Goal: Information Seeking & Learning: Learn about a topic

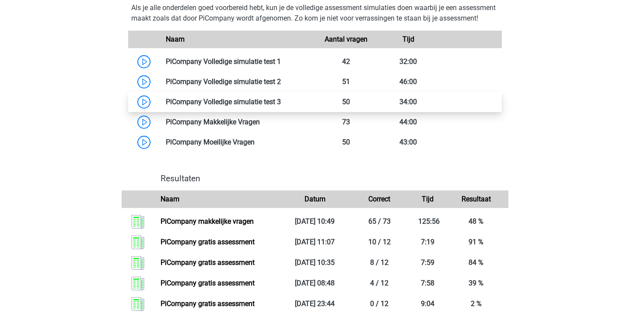
scroll to position [762, 0]
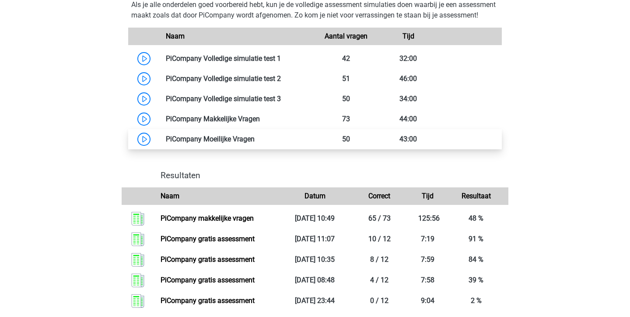
click at [254, 143] on link at bounding box center [254, 139] width 0 height 8
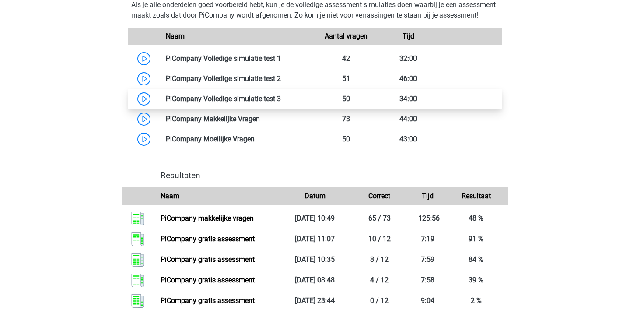
scroll to position [765, 0]
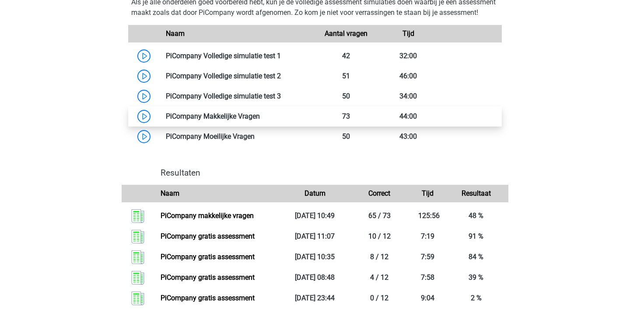
click at [260, 120] on link at bounding box center [260, 116] width 0 height 8
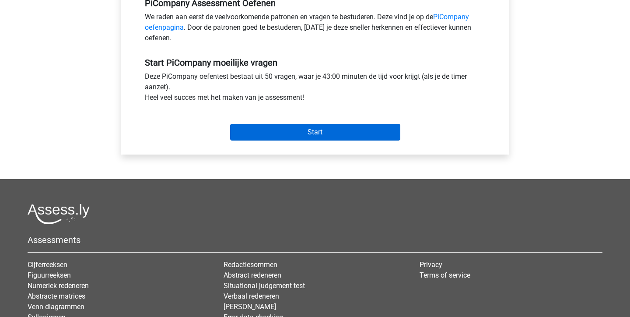
scroll to position [38, 0]
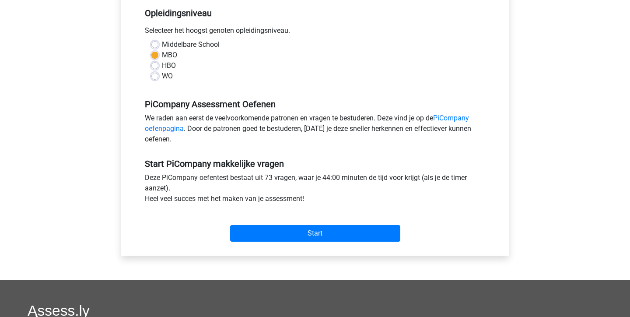
scroll to position [190, 0]
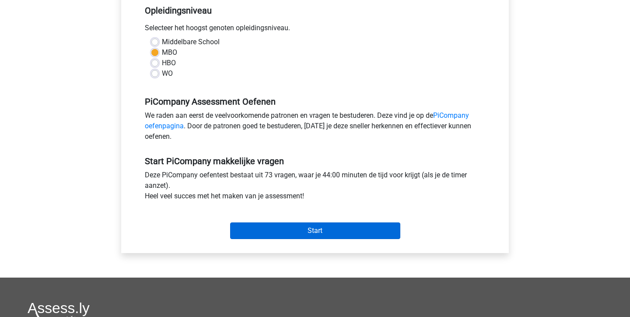
click at [320, 239] on input "Start" at bounding box center [315, 230] width 170 height 17
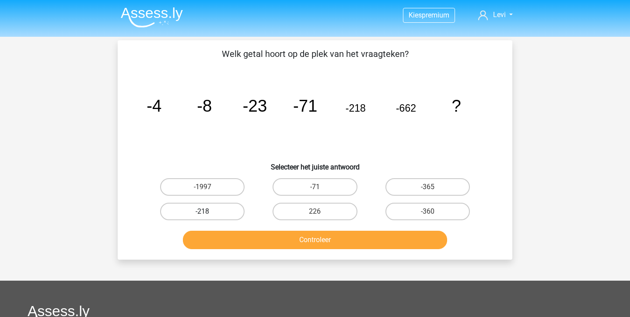
click at [227, 212] on label "-218" at bounding box center [202, 210] width 84 height 17
click at [208, 212] on input "-218" at bounding box center [205, 214] width 6 height 6
radio input "true"
click at [220, 182] on label "-1997" at bounding box center [202, 186] width 84 height 17
click at [208, 187] on input "-1997" at bounding box center [205, 190] width 6 height 6
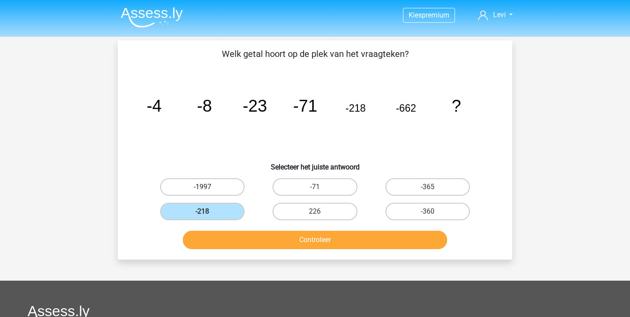
radio input "true"
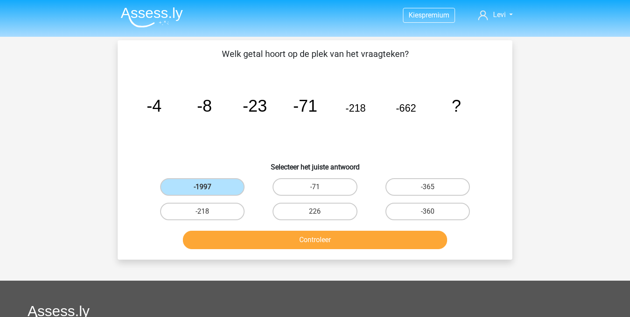
click at [268, 236] on button "Controleer" at bounding box center [315, 239] width 264 height 18
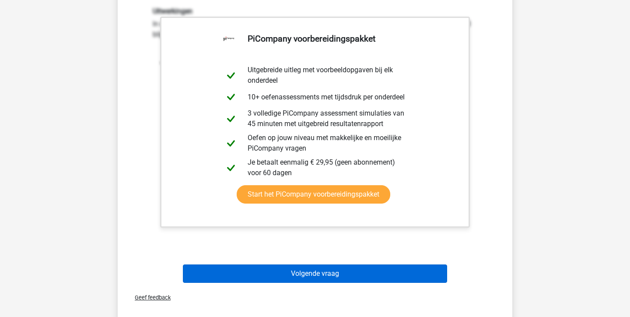
click at [279, 272] on button "Volgende vraag" at bounding box center [315, 273] width 264 height 18
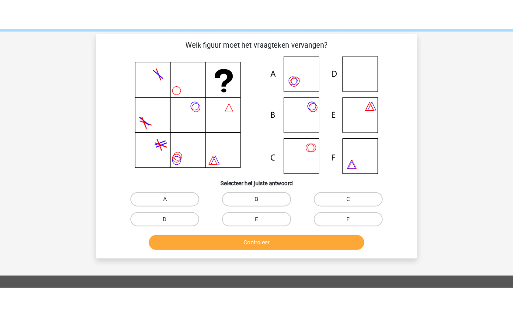
scroll to position [33, 0]
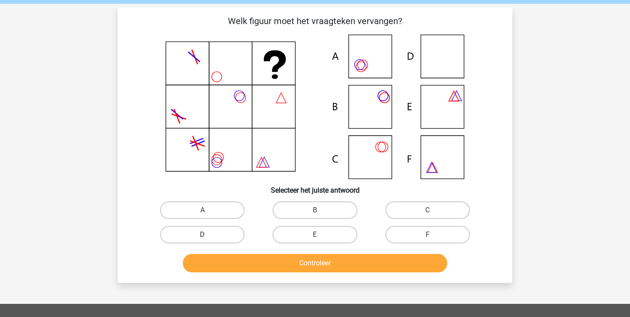
click at [194, 239] on label "D" at bounding box center [202, 234] width 84 height 17
click at [202, 239] on input "D" at bounding box center [205, 237] width 6 height 6
radio input "true"
click at [242, 259] on button "Controleer" at bounding box center [315, 263] width 264 height 18
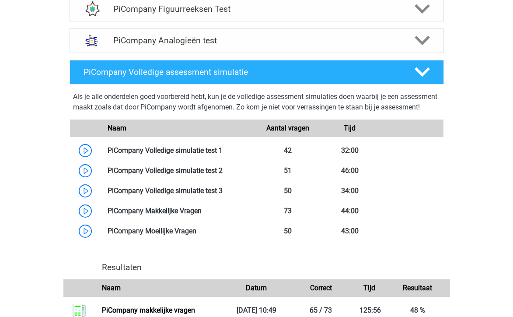
scroll to position [683, 0]
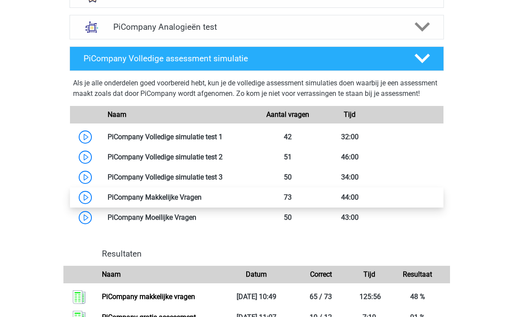
click at [202, 201] on link at bounding box center [202, 197] width 0 height 8
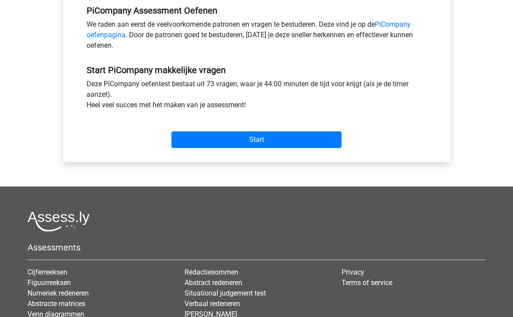
scroll to position [301, 0]
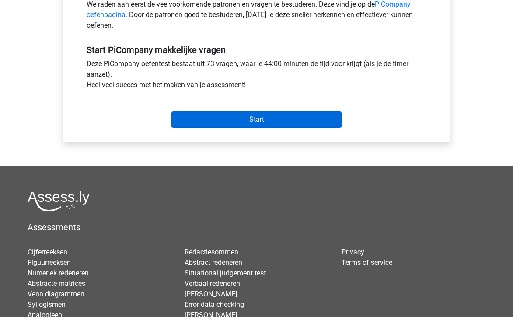
click at [256, 128] on input "Start" at bounding box center [256, 119] width 170 height 17
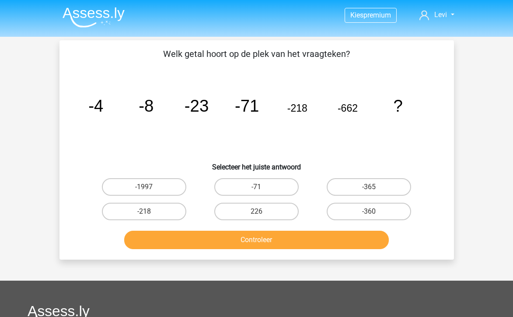
click at [294, 237] on button "Controleer" at bounding box center [256, 239] width 264 height 18
click at [284, 244] on button "Controleer" at bounding box center [256, 239] width 264 height 18
click at [169, 188] on label "-1997" at bounding box center [144, 186] width 84 height 17
click at [150, 188] on input "-1997" at bounding box center [147, 190] width 6 height 6
radio input "true"
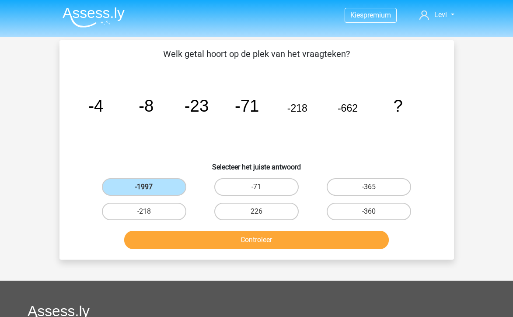
click at [224, 229] on div "Controleer" at bounding box center [256, 237] width 366 height 29
click at [224, 238] on button "Controleer" at bounding box center [256, 239] width 264 height 18
click at [160, 186] on label "-1997" at bounding box center [144, 186] width 84 height 17
click at [150, 187] on input "-1997" at bounding box center [147, 190] width 6 height 6
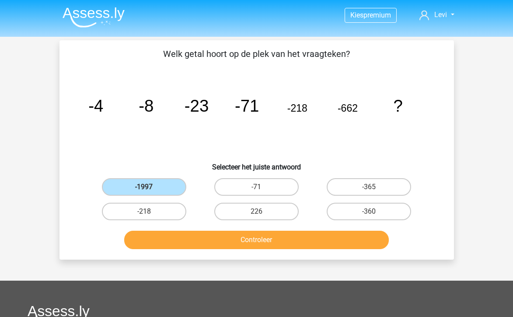
click at [226, 241] on button "Controleer" at bounding box center [256, 239] width 264 height 18
click at [250, 66] on div "Welk getal hoort op de plek van het vraagteken? image/svg+xml -4 -8 -23 -71 -21…" at bounding box center [256, 149] width 387 height 205
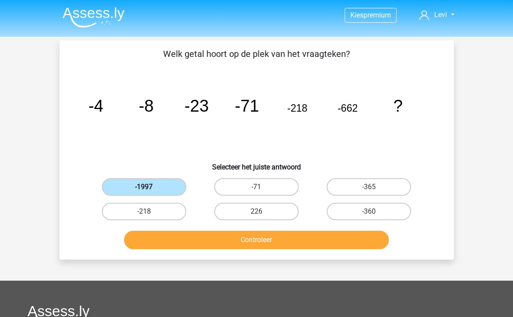
click at [153, 194] on label "-1997" at bounding box center [144, 186] width 84 height 17
click at [150, 192] on input "-1997" at bounding box center [147, 190] width 6 height 6
click at [152, 212] on label "-218" at bounding box center [144, 210] width 84 height 17
click at [150, 212] on input "-218" at bounding box center [147, 214] width 6 height 6
radio input "true"
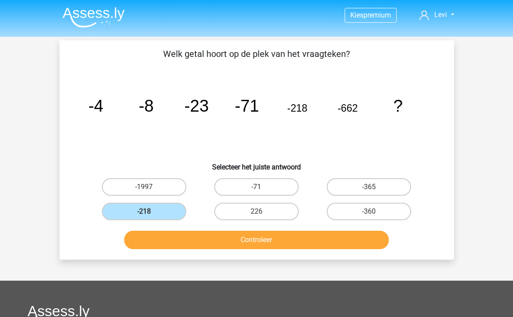
click at [286, 199] on div "226" at bounding box center [256, 211] width 112 height 24
click at [276, 188] on label "-71" at bounding box center [256, 186] width 84 height 17
click at [262, 188] on input "-71" at bounding box center [259, 190] width 6 height 6
radio input "true"
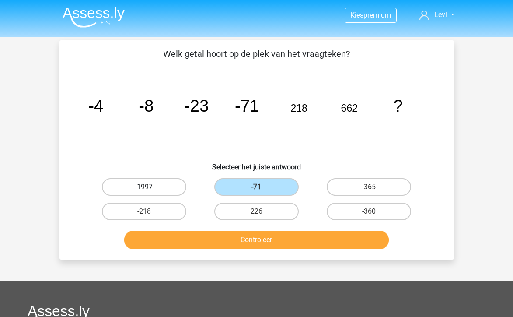
click at [164, 182] on label "-1997" at bounding box center [144, 186] width 84 height 17
click at [150, 187] on input "-1997" at bounding box center [147, 190] width 6 height 6
radio input "true"
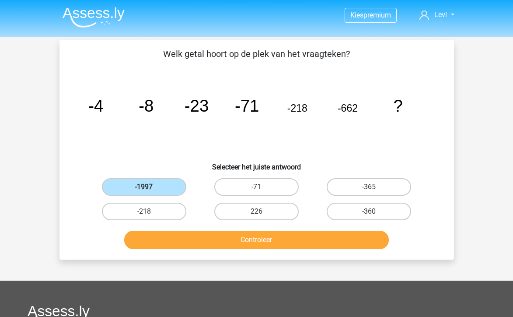
click at [248, 240] on button "Controleer" at bounding box center [256, 239] width 264 height 18
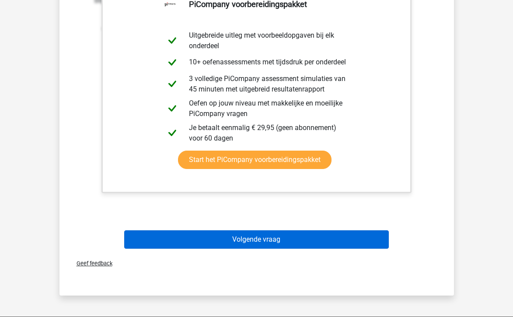
click at [260, 237] on button "Volgende vraag" at bounding box center [256, 239] width 264 height 18
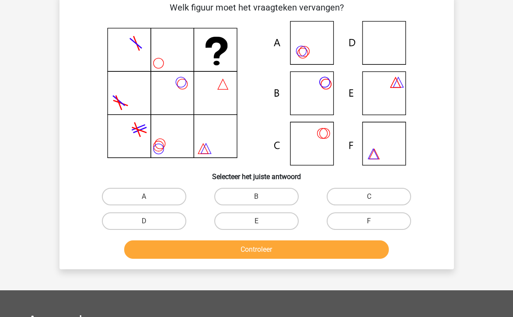
scroll to position [40, 0]
